Goal: Task Accomplishment & Management: Use online tool/utility

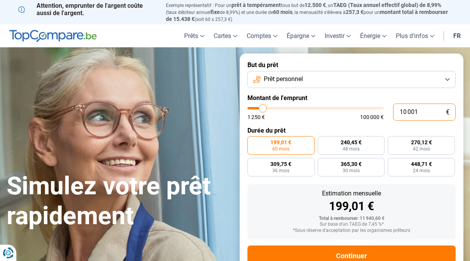
click at [434, 107] on input "10 001" at bounding box center [424, 112] width 62 height 17
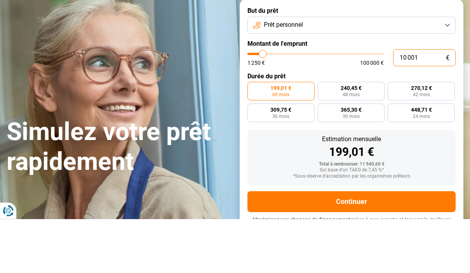
type input "1 000"
type input "1250"
type input "100"
type input "1250"
type input "10"
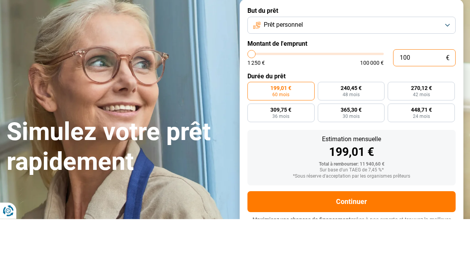
type input "1250"
type input "1"
type input "1250"
type input "0"
type input "1250"
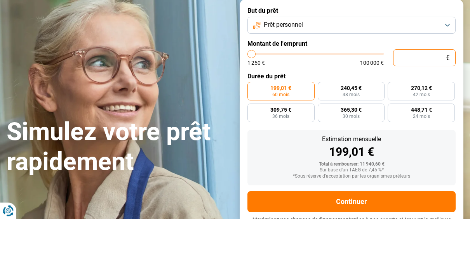
type input "1 250"
type input "1250"
radio input "true"
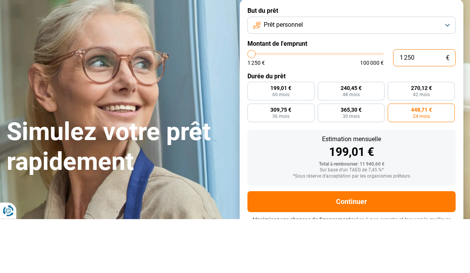
type input "12 508"
type input "12500"
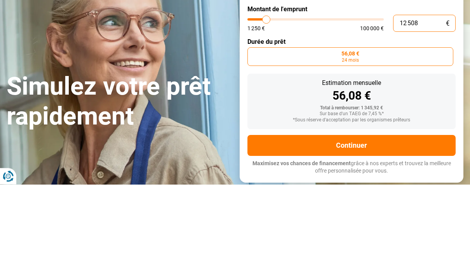
type input "125 080"
type input "100000"
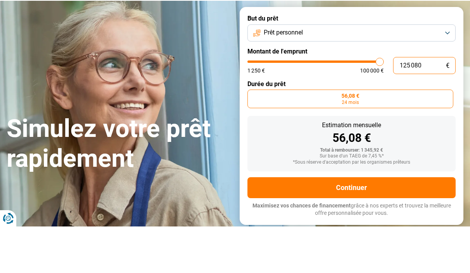
type input "100 000"
type input "100000"
radio input "false"
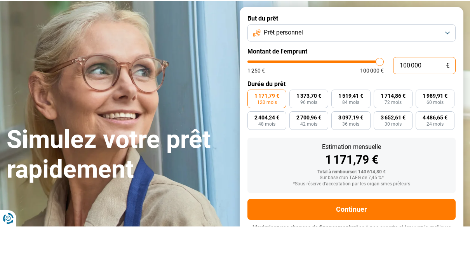
type input "10 000"
type input "10000"
type input "1 000"
type input "1250"
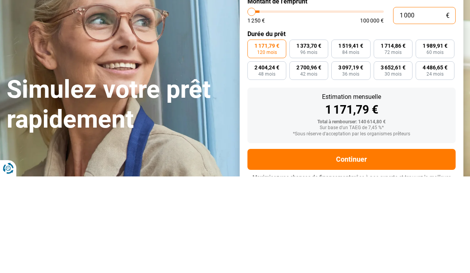
type input "100"
type input "1250"
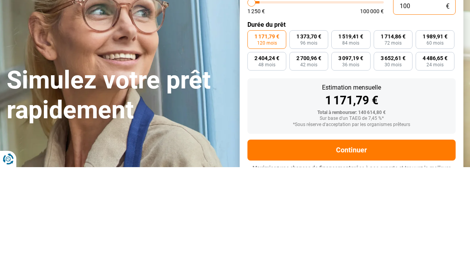
type input "10"
type input "1250"
type input "1"
type input "1250"
type input "0"
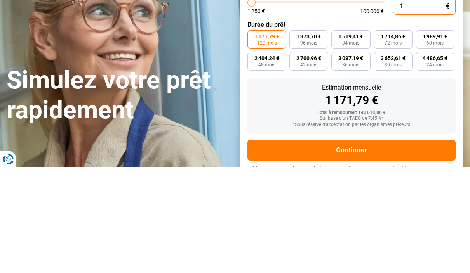
type input "1250"
type input "8"
type input "1250"
type input "80"
type input "1250"
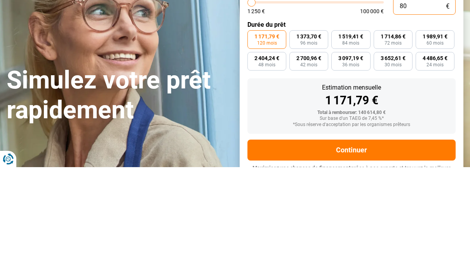
type input "800"
type input "1250"
type input "8 000"
type input "8000"
type input "80 000"
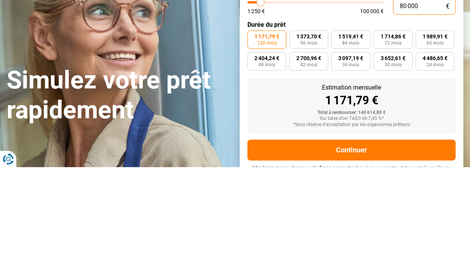
type input "80000"
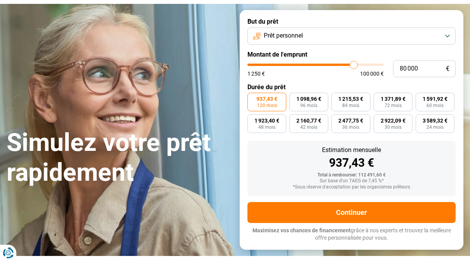
scroll to position [21, 0]
